Goal: Transaction & Acquisition: Purchase product/service

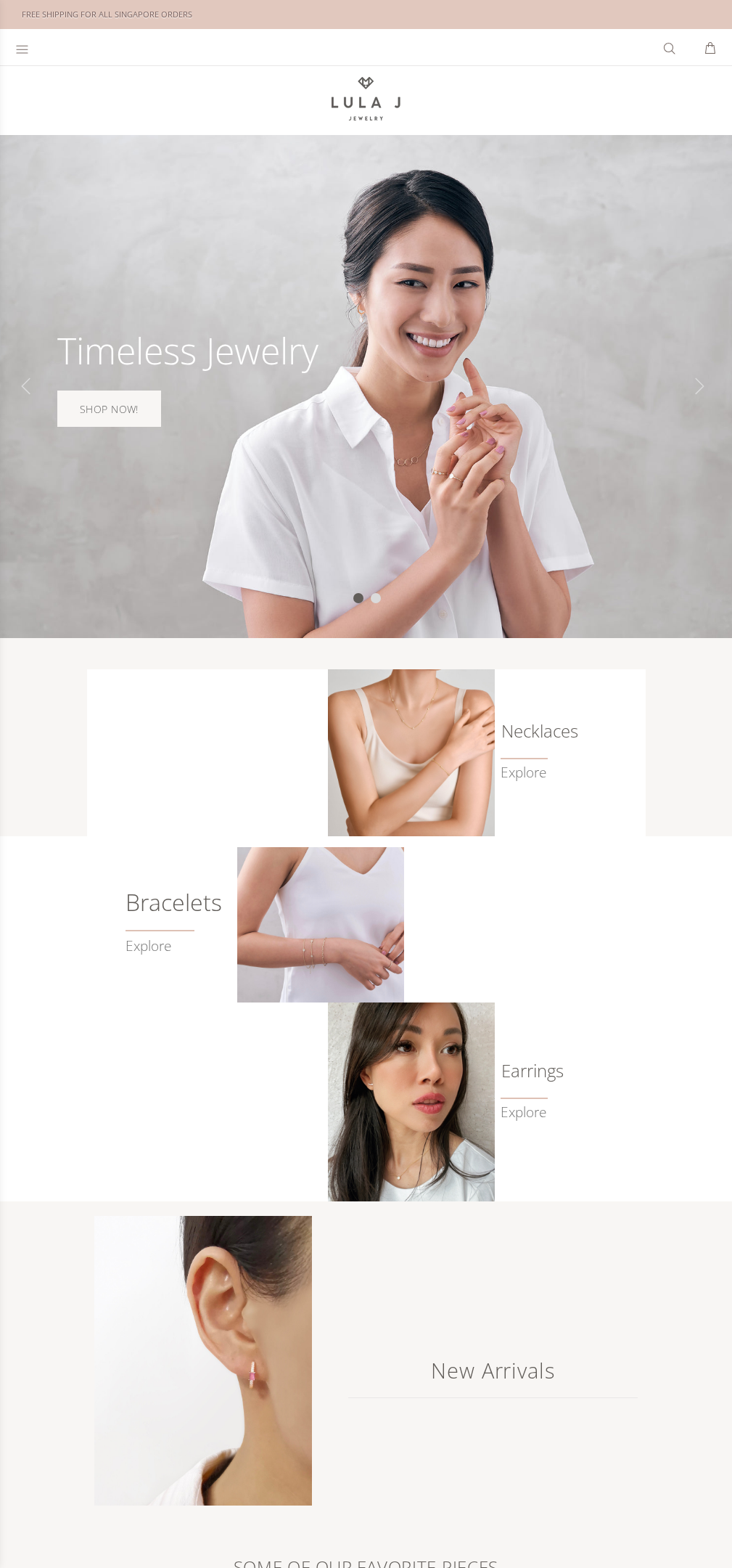
click at [107, 407] on link "SHOP NOW!" at bounding box center [108, 409] width 103 height 37
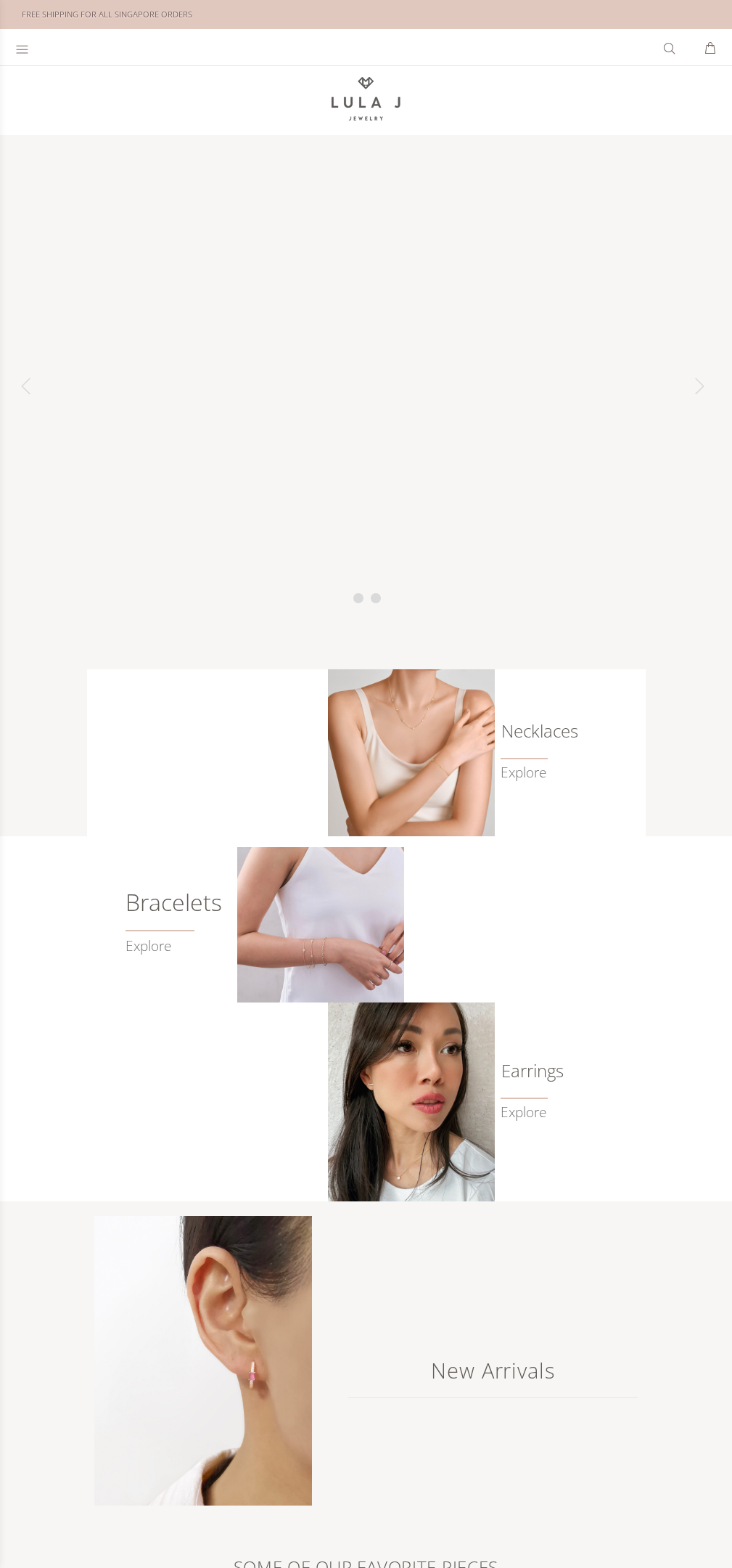
click at [524, 759] on span at bounding box center [524, 759] width 47 height 2
click at [159, 943] on link "Explore" at bounding box center [173, 937] width 97 height 33
